Goal: Find specific page/section: Find specific page/section

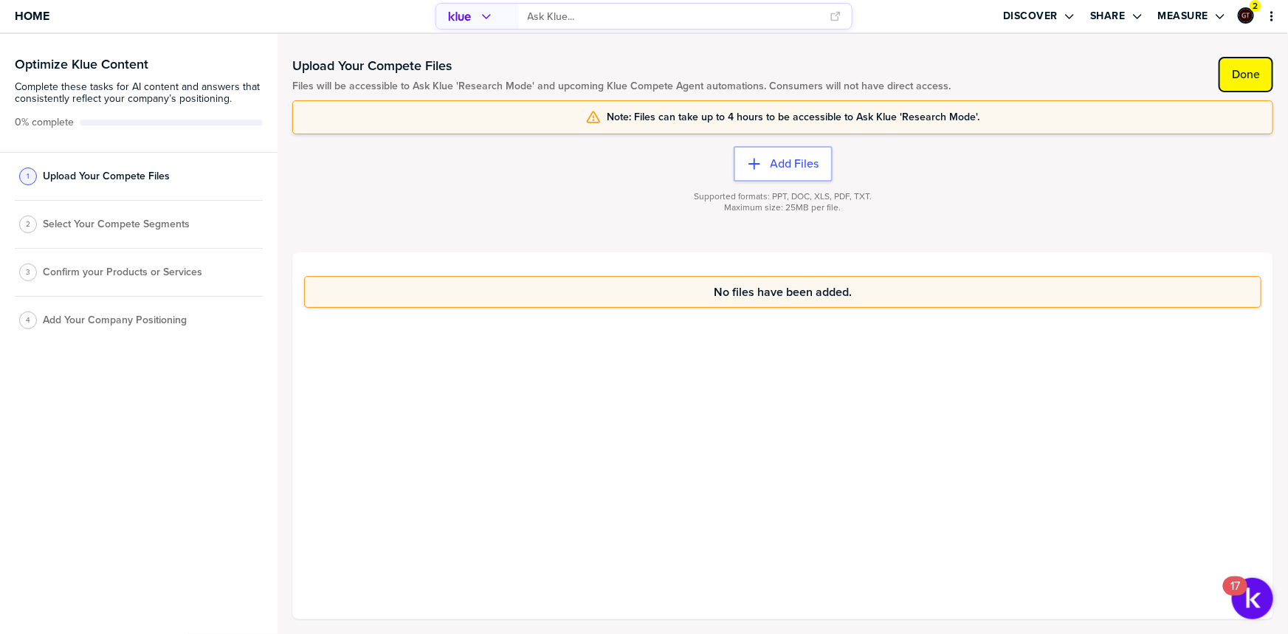
click at [1247, 83] on button "Done" at bounding box center [1246, 74] width 55 height 35
click at [1250, 74] on label "Done" at bounding box center [1246, 74] width 28 height 15
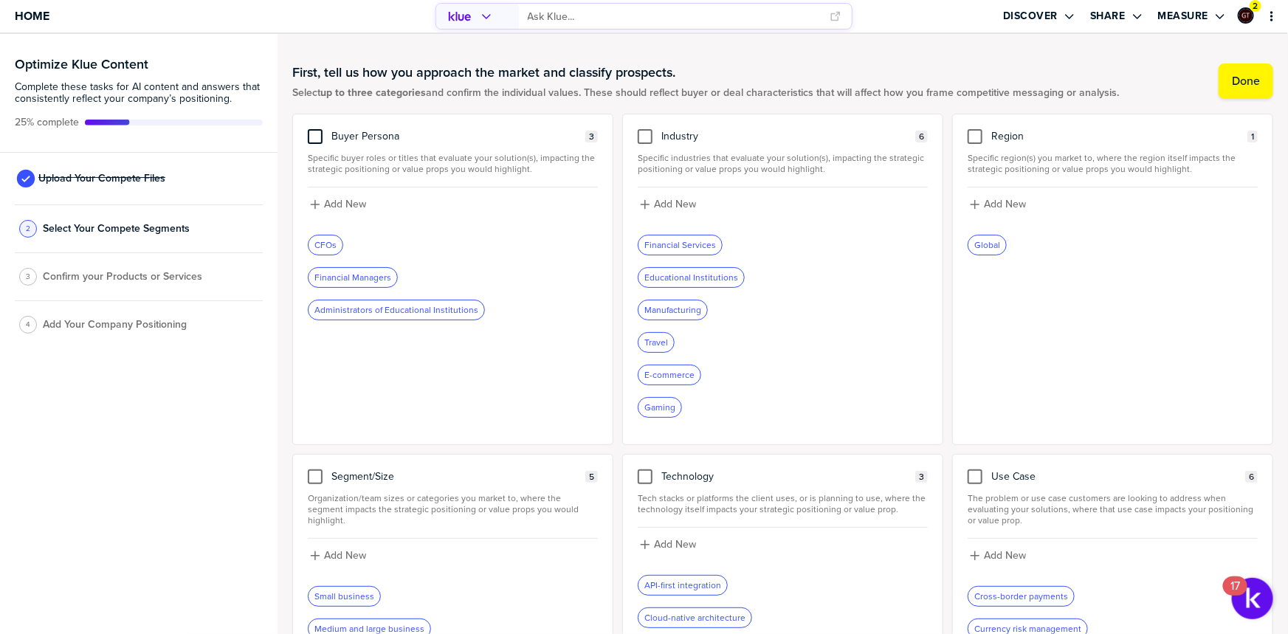
click at [310, 134] on div at bounding box center [315, 136] width 15 height 15
click at [315, 129] on input "checkbox" at bounding box center [315, 129] width 0 height 0
click at [638, 140] on div at bounding box center [645, 136] width 15 height 15
click at [645, 129] on input "checkbox" at bounding box center [645, 129] width 0 height 0
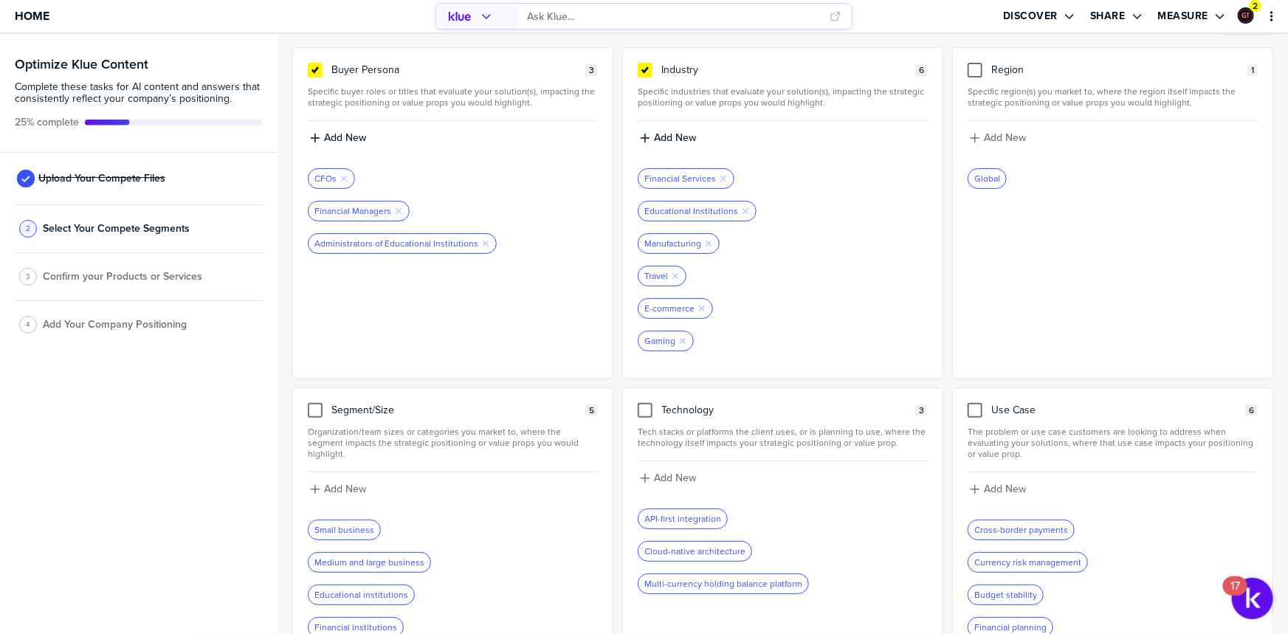
scroll to position [159, 0]
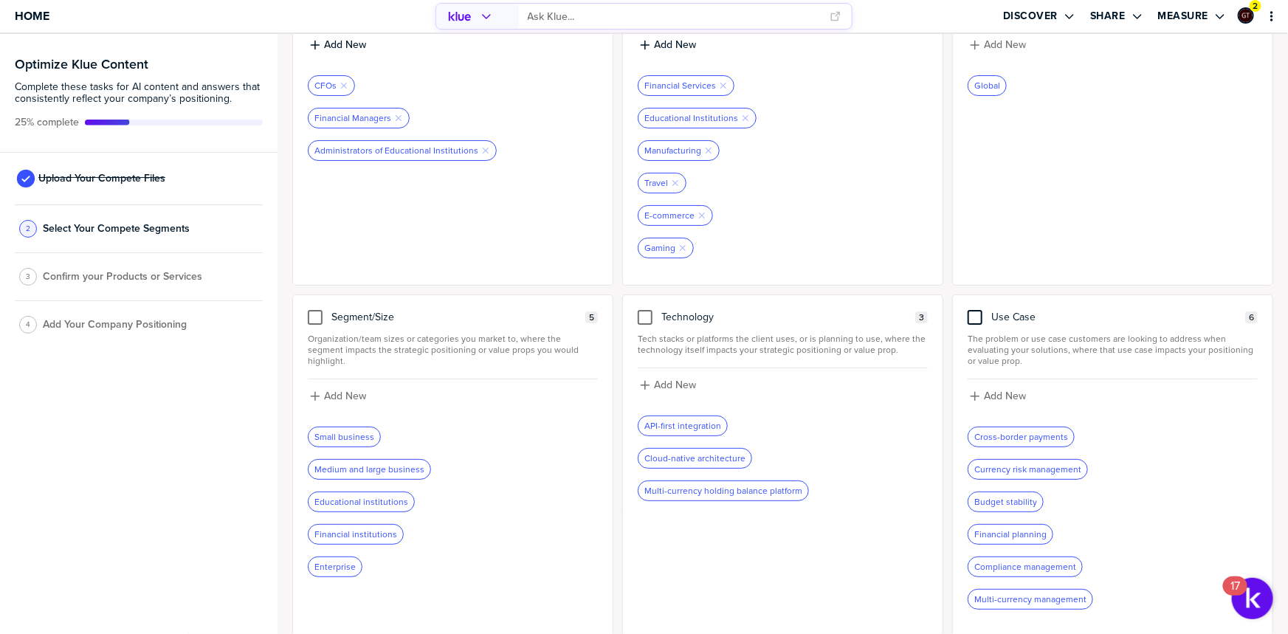
click at [968, 315] on div at bounding box center [975, 317] width 15 height 15
click at [975, 310] on input "checkbox" at bounding box center [975, 310] width 0 height 0
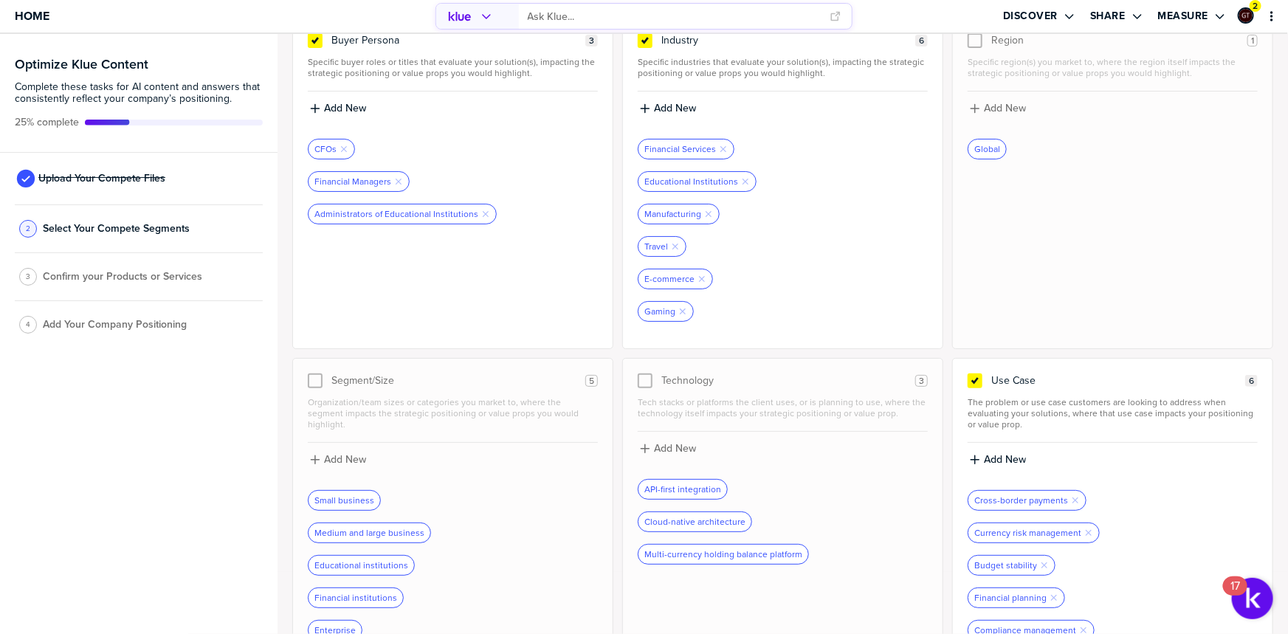
scroll to position [0, 0]
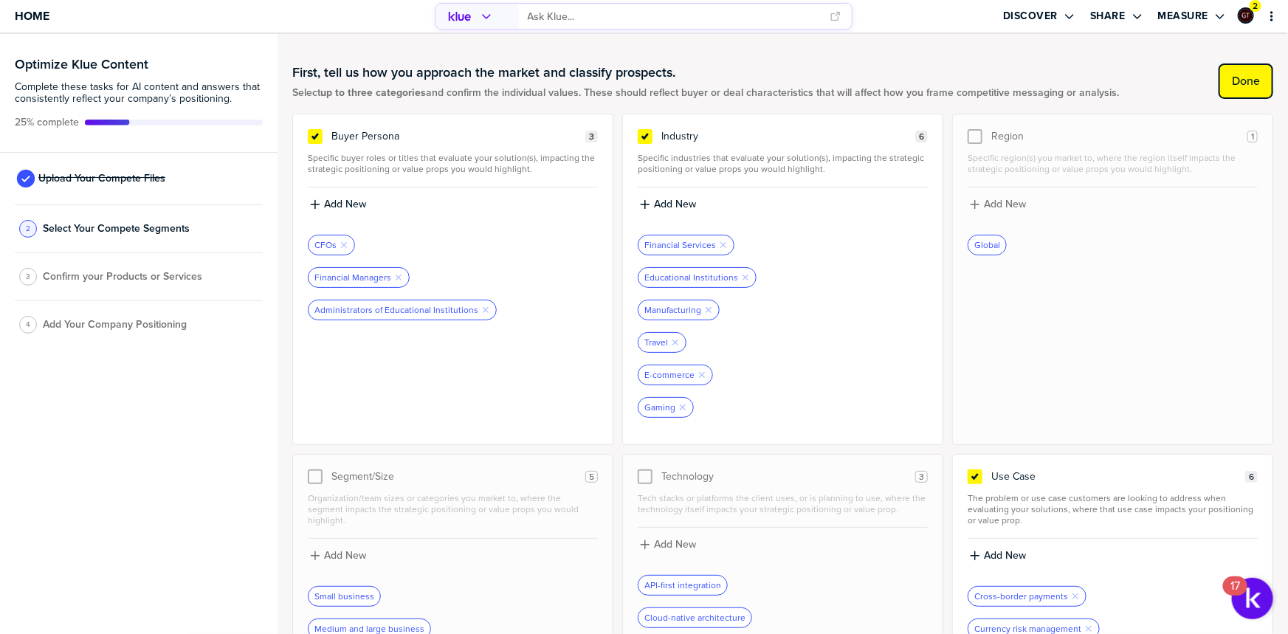
click at [1240, 87] on label "Done" at bounding box center [1246, 81] width 28 height 15
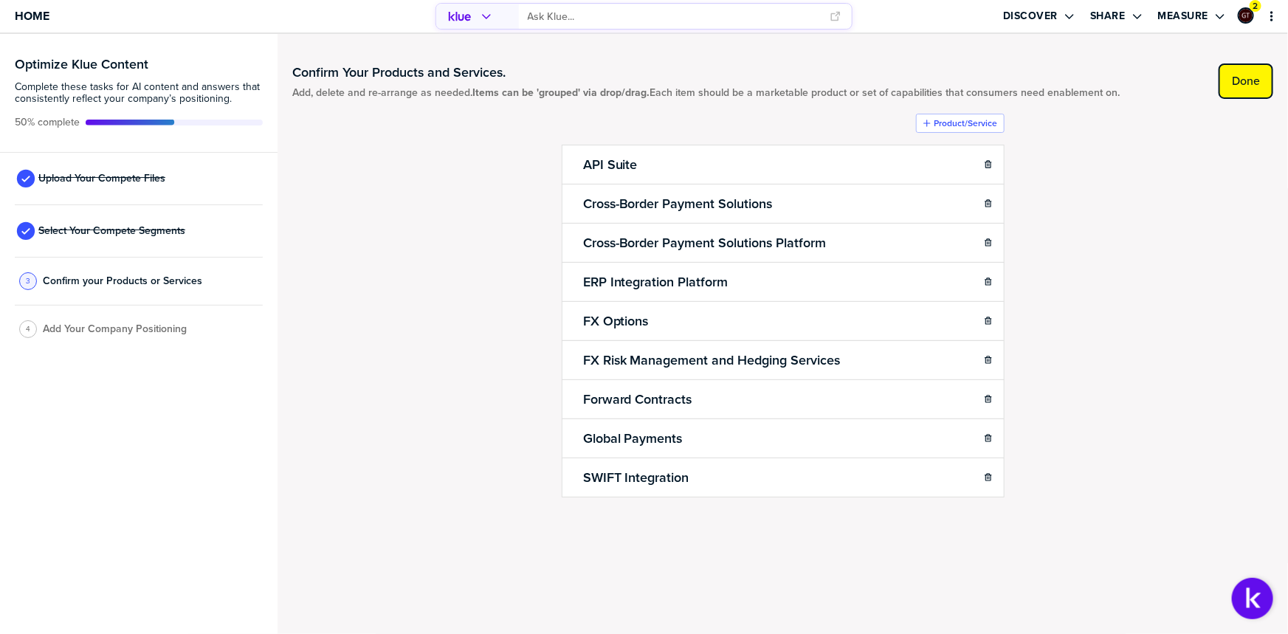
click at [1262, 82] on button "Done" at bounding box center [1246, 80] width 55 height 35
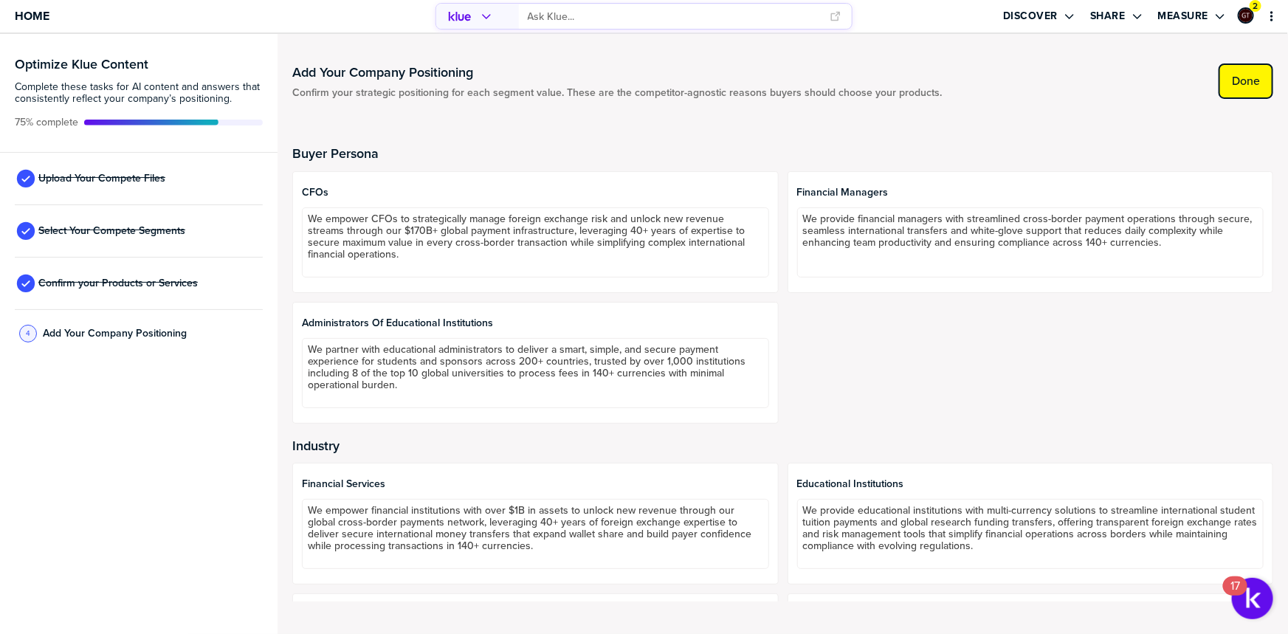
click at [1229, 73] on button "Done" at bounding box center [1246, 80] width 55 height 35
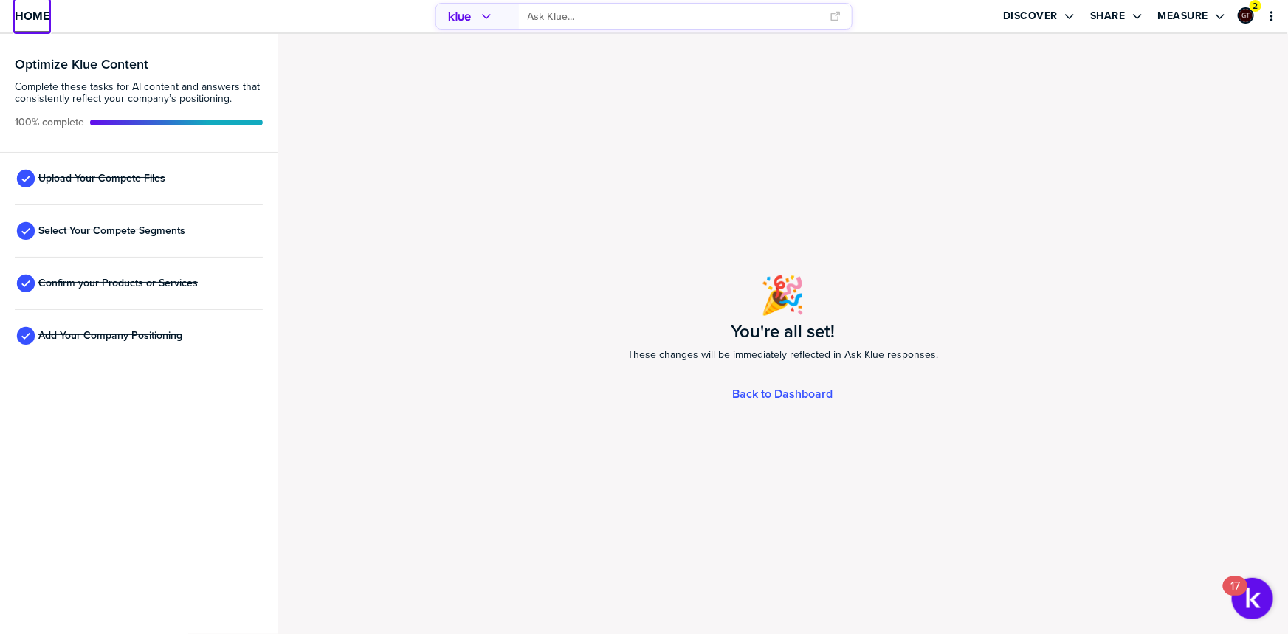
click at [41, 24] on link "Home" at bounding box center [32, 16] width 35 height 32
